Goal: Check status: Check status

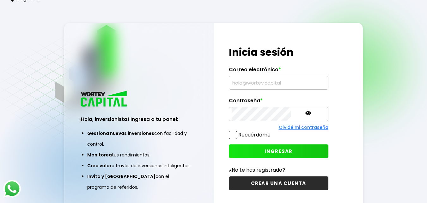
click at [294, 76] on input "text" at bounding box center [279, 82] width 94 height 13
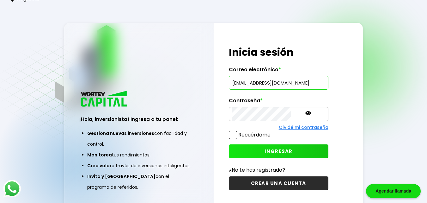
type input "[EMAIL_ADDRESS][DOMAIN_NAME]"
click at [306, 112] on icon at bounding box center [309, 113] width 6 height 6
click at [322, 153] on div "¡Hola, inversionista! Ingresa tus credenciales para iniciar sesión Inicia sesió…" at bounding box center [288, 118] width 149 height 190
click at [281, 150] on button "INGRESAR" at bounding box center [279, 151] width 100 height 14
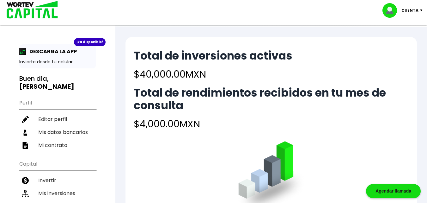
drag, startPoint x: 345, startPoint y: 89, endPoint x: 364, endPoint y: 60, distance: 34.0
click at [364, 60] on div "Total de inversiones activas $40,000.00 MXN Total de rendimientos recibidos en …" at bounding box center [271, 90] width 275 height 82
click at [268, 123] on h4 "$4,000.00 MXN" at bounding box center [271, 124] width 275 height 14
click at [277, 111] on h2 "Total de rendimientos recibidos en tu mes de consulta" at bounding box center [271, 98] width 275 height 25
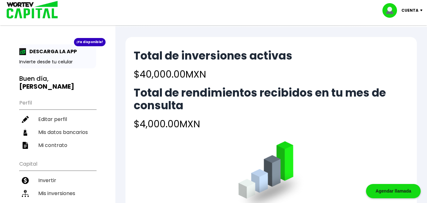
drag, startPoint x: 421, startPoint y: 0, endPoint x: 249, endPoint y: 82, distance: 190.6
click at [249, 82] on div "Total de inversiones activas $40,000.00 MXN Total de rendimientos recibidos en …" at bounding box center [271, 90] width 275 height 82
click at [254, 125] on h4 "$4,000.00 MXN" at bounding box center [271, 124] width 275 height 14
click at [421, 10] on img at bounding box center [423, 10] width 9 height 2
click at [410, 43] on li "Cerrar sesión" at bounding box center [403, 42] width 51 height 13
